Goal: Transaction & Acquisition: Purchase product/service

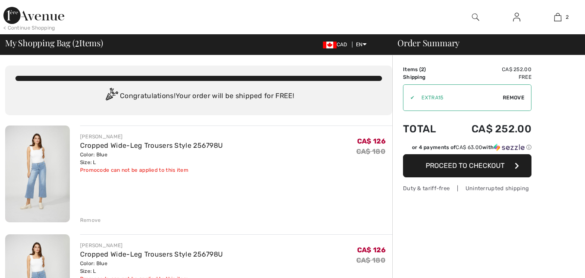
checkbox input "true"
click at [88, 220] on div "Remove" at bounding box center [90, 220] width 21 height 8
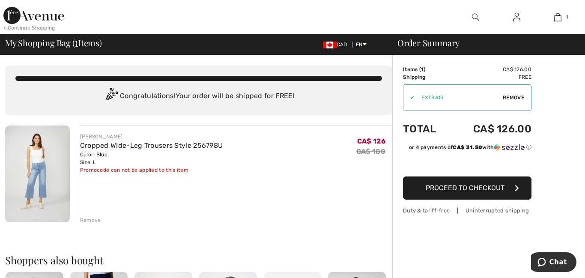
click at [480, 186] on span "Proceed to Checkout" at bounding box center [465, 188] width 79 height 8
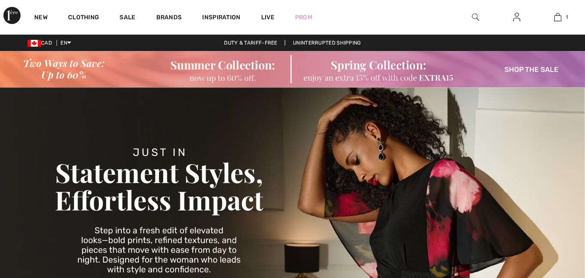
checkbox input "true"
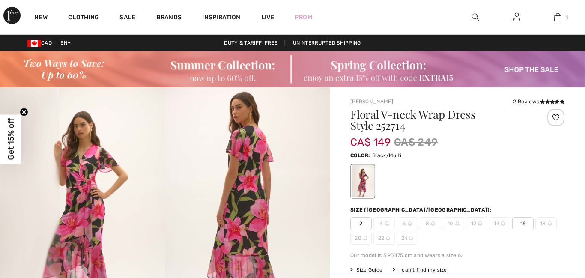
checkbox input "true"
